Goal: Task Accomplishment & Management: Use online tool/utility

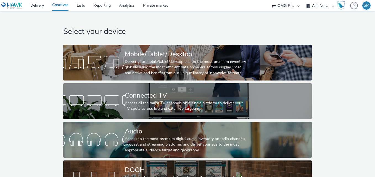
select select "491a0746-e20e-4106-832b-22d0456ef05d"
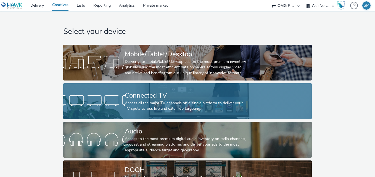
scroll to position [26, 0]
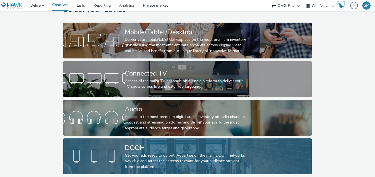
click at [152, 153] on div "Get your ads ready to go out! Advertise on the main DOOH networks available and…" at bounding box center [186, 161] width 123 height 17
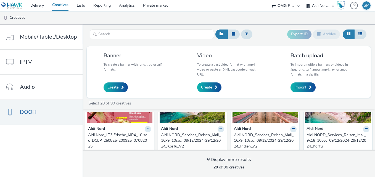
scroll to position [52, 0]
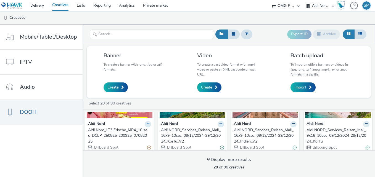
click at [129, 116] on img at bounding box center [120, 91] width 66 height 54
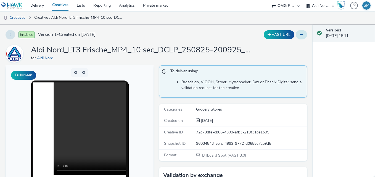
click at [300, 34] on icon at bounding box center [301, 35] width 3 height 4
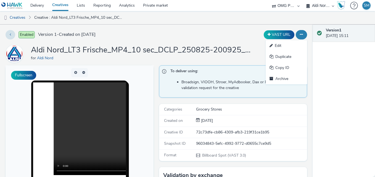
click at [300, 34] on icon at bounding box center [301, 35] width 3 height 4
